Goal: Transaction & Acquisition: Purchase product/service

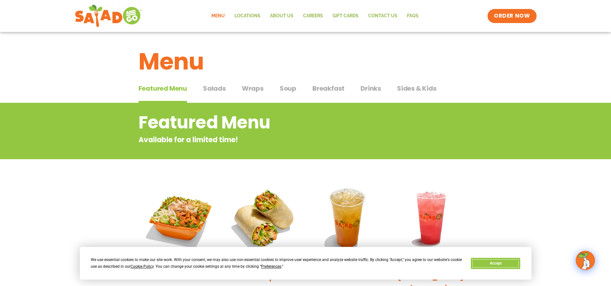
click at [501, 264] on button "Accept" at bounding box center [494, 263] width 49 height 11
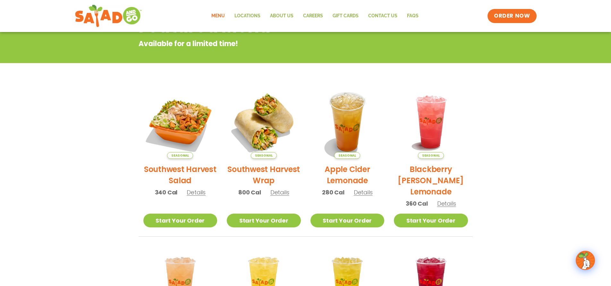
scroll to position [128, 0]
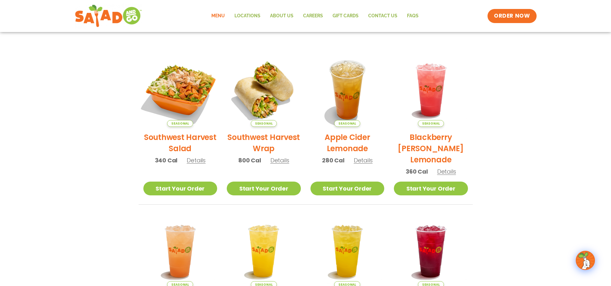
click at [184, 96] on img at bounding box center [180, 89] width 87 height 87
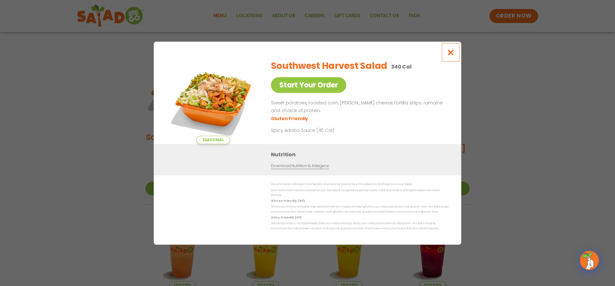
click at [451, 52] on icon "Close modal" at bounding box center [451, 52] width 8 height 7
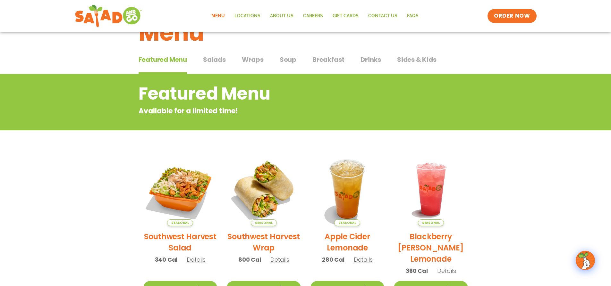
scroll to position [0, 0]
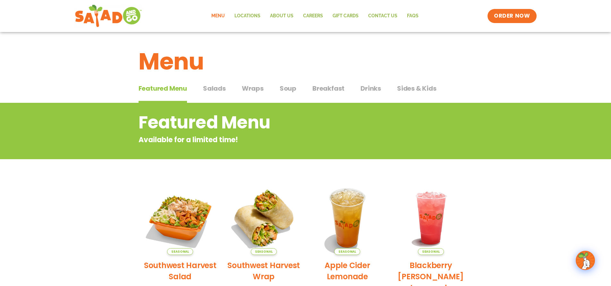
click at [212, 88] on span "Salads" at bounding box center [214, 89] width 23 height 10
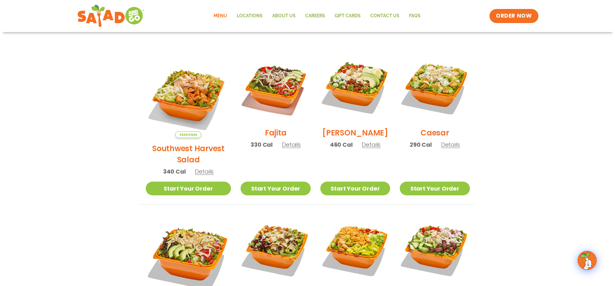
scroll to position [224, 0]
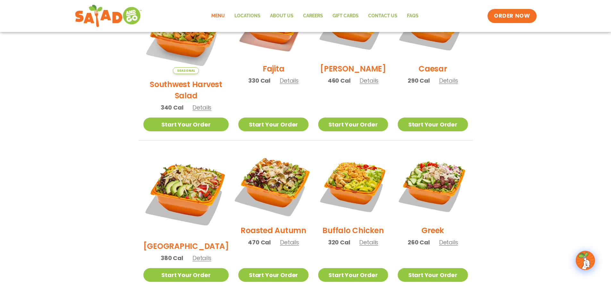
click at [272, 170] on img at bounding box center [273, 185] width 82 height 82
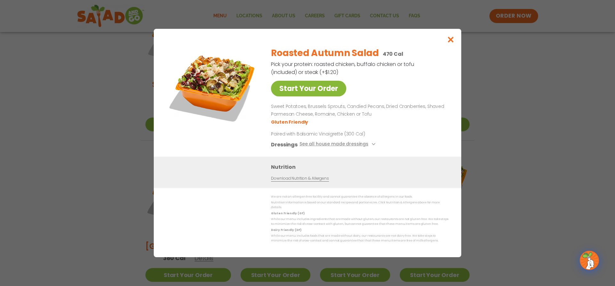
click at [319, 89] on link "Start Your Order" at bounding box center [308, 89] width 75 height 16
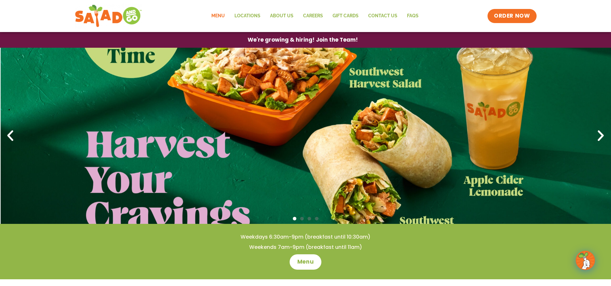
click at [212, 9] on link "Menu" at bounding box center [217, 16] width 23 height 15
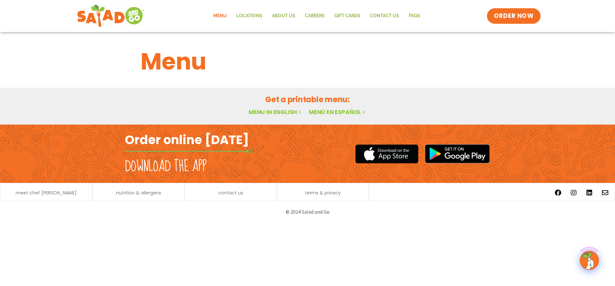
click at [516, 17] on span "ORDER NOW" at bounding box center [514, 16] width 40 height 8
